Goal: Task Accomplishment & Management: Use online tool/utility

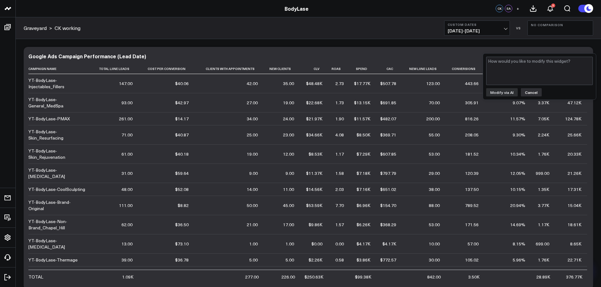
click at [533, 94] on button "Cancel" at bounding box center [531, 92] width 21 height 8
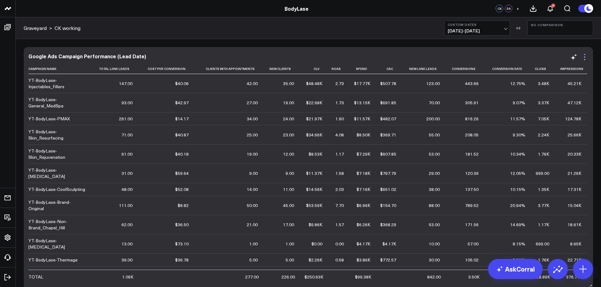
click at [585, 60] on icon at bounding box center [584, 59] width 1 height 1
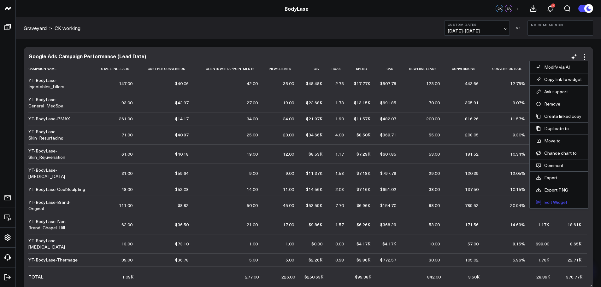
click at [554, 203] on button "Edit Widget" at bounding box center [559, 203] width 46 height 6
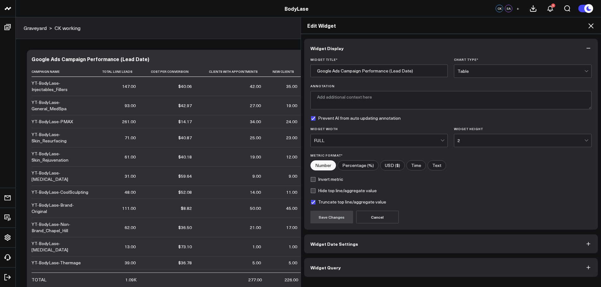
scroll to position [252, 0]
click at [343, 265] on button "Widget Query" at bounding box center [451, 267] width 294 height 19
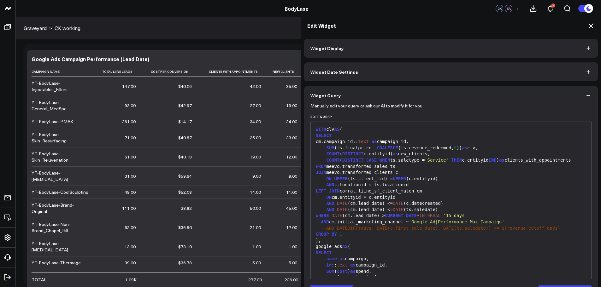
click at [331, 140] on div "cm.campaign_id:: text as campaign_id," at bounding box center [451, 142] width 275 height 6
click at [314, 129] on div "WITH clv AS (" at bounding box center [451, 130] width 275 height 6
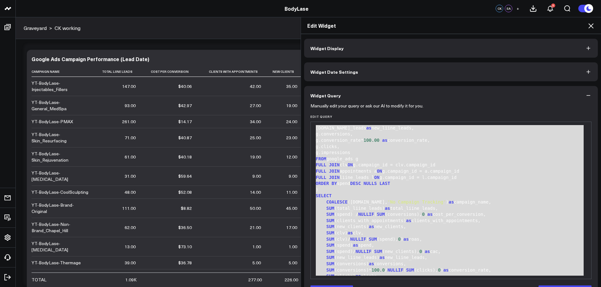
scroll to position [569, 0]
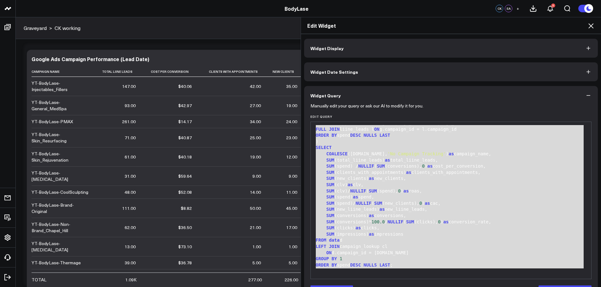
drag, startPoint x: 315, startPoint y: 129, endPoint x: 468, endPoint y: 302, distance: 231.6
copy div "ITH clv AS ( AND a.locationid = s.locationid JOIN meevo.transformed_clients c O…"
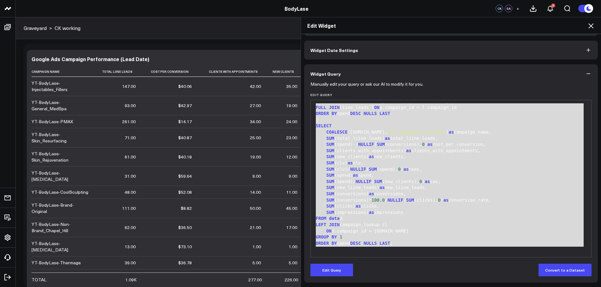
copy div "ITH clv AS ( AND a.locationid = s.locationid JOIN meevo.transformed_clients c O…"
click at [588, 25] on icon at bounding box center [591, 26] width 8 height 8
